Goal: Task Accomplishment & Management: Use online tool/utility

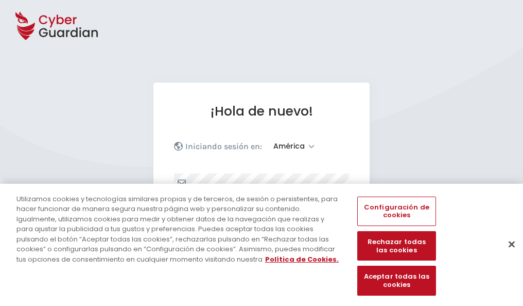
select select "América"
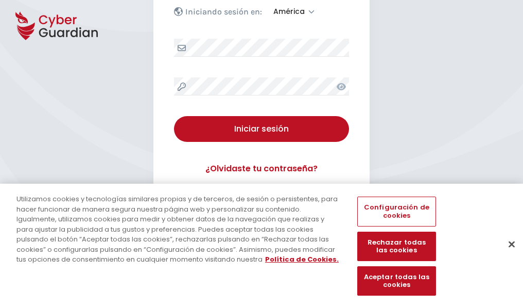
click at [507, 255] on button "Cerrar" at bounding box center [512, 243] width 23 height 23
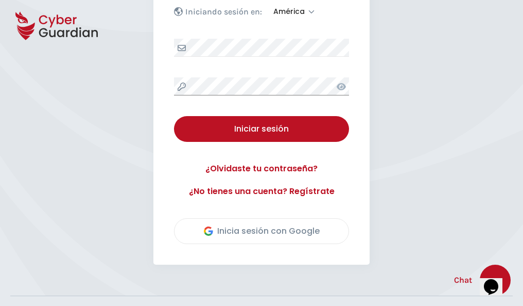
scroll to position [234, 0]
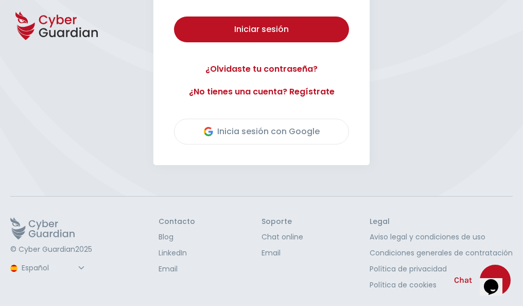
click at [174, 16] on button "Iniciar sesión" at bounding box center [261, 29] width 175 height 26
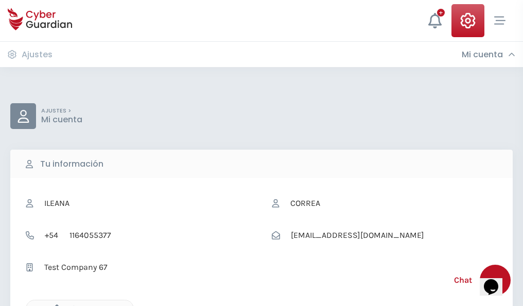
click at [54, 304] on icon "button" at bounding box center [54, 308] width 9 height 9
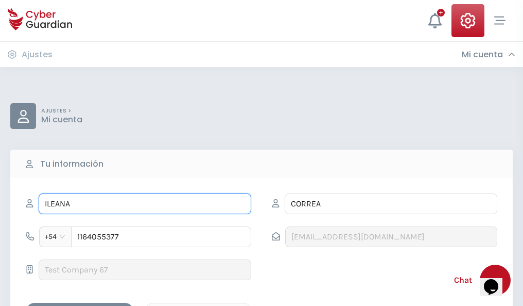
click at [145, 204] on input "ILEANA" at bounding box center [145, 203] width 213 height 21
type input "I"
type input "Celso"
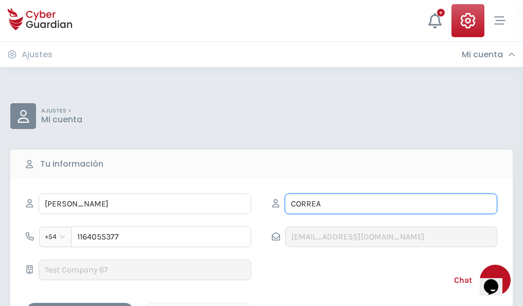
click at [391, 204] on input "CORREA" at bounding box center [391, 203] width 213 height 21
type input "C"
type input "Moll"
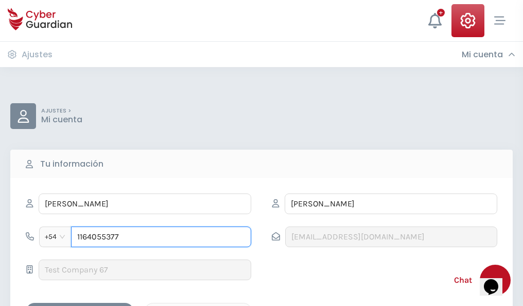
click at [161, 236] on input "1164055377" at bounding box center [161, 236] width 180 height 21
type input "1"
type input "4815261870"
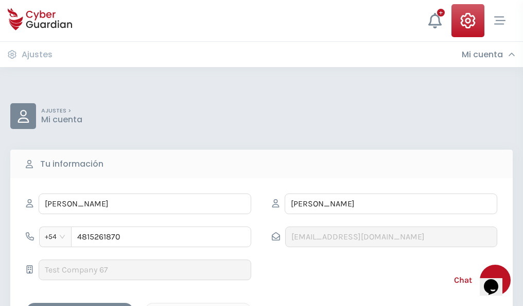
click at [198, 305] on div "Cancelar" at bounding box center [199, 311] width 92 height 13
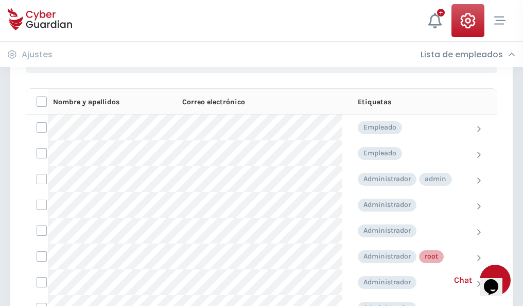
scroll to position [518, 0]
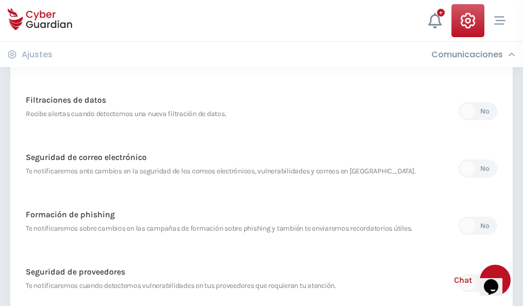
scroll to position [543, 0]
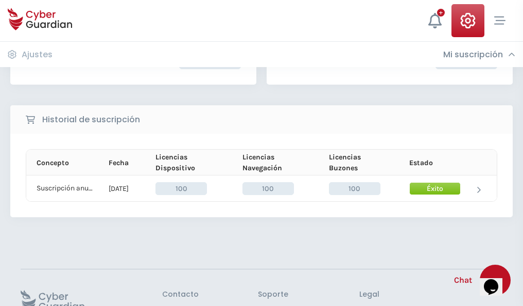
scroll to position [261, 0]
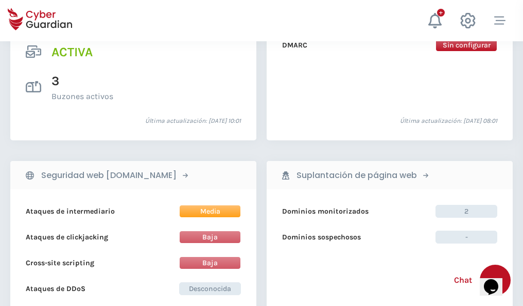
scroll to position [1047, 0]
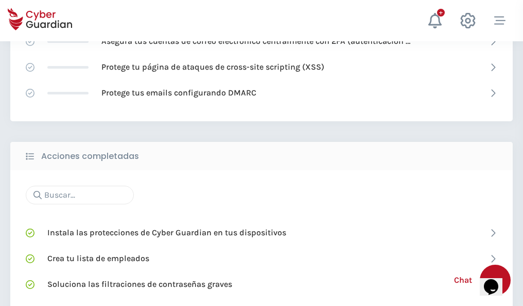
scroll to position [686, 0]
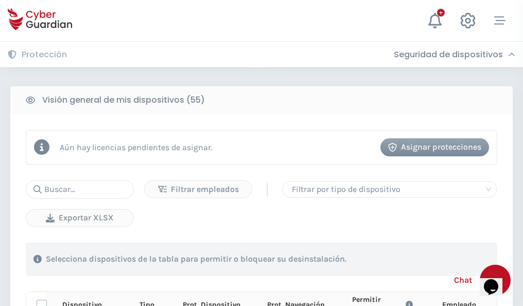
scroll to position [910, 0]
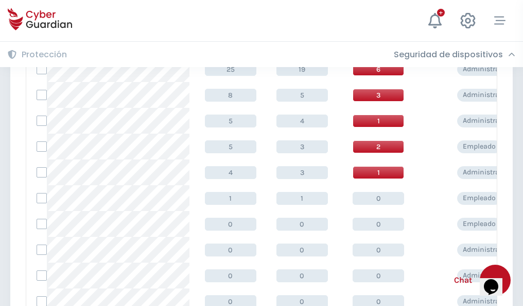
scroll to position [519, 0]
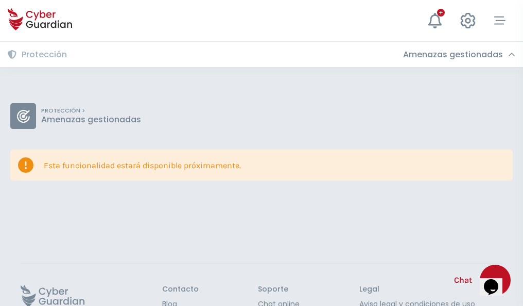
scroll to position [67, 0]
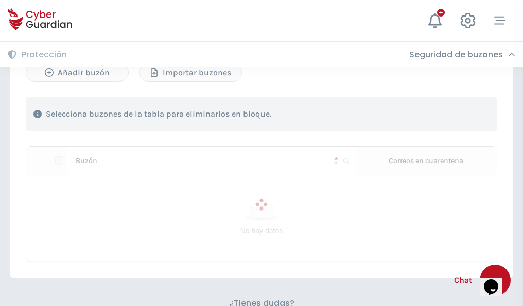
scroll to position [441, 0]
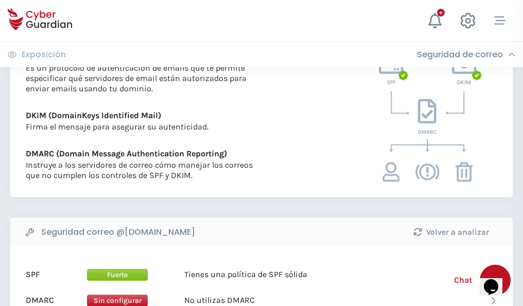
scroll to position [556, 0]
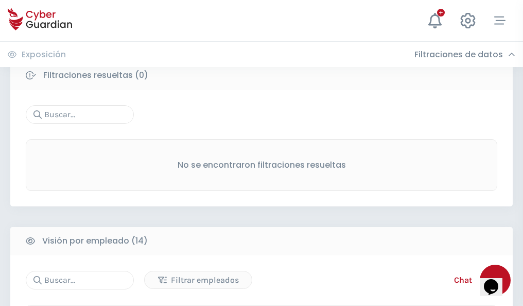
scroll to position [931, 0]
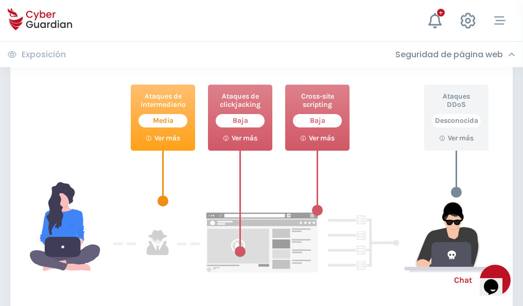
scroll to position [561, 0]
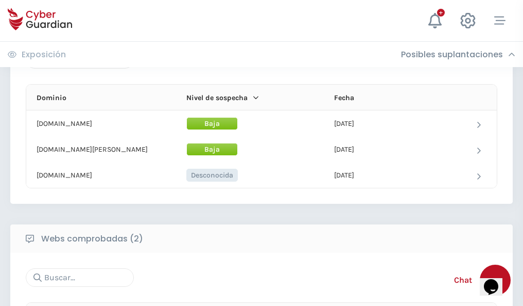
scroll to position [618, 0]
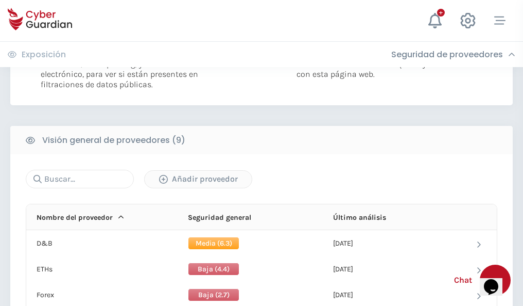
scroll to position [741, 0]
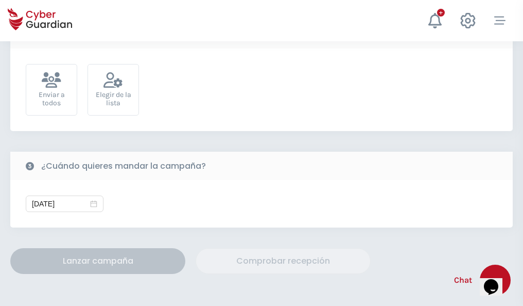
scroll to position [377, 0]
